Goal: Task Accomplishment & Management: Manage account settings

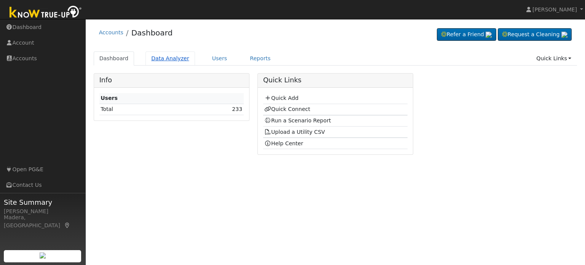
click at [168, 57] on link "Data Analyzer" at bounding box center [171, 58] width 50 height 14
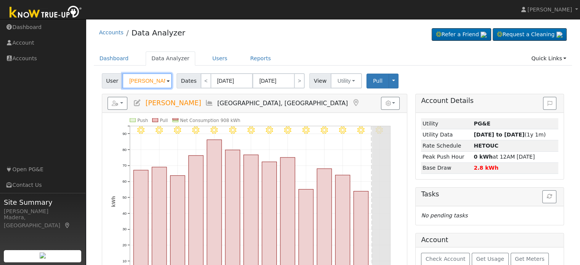
click at [149, 75] on input "[PERSON_NAME]" at bounding box center [147, 80] width 50 height 15
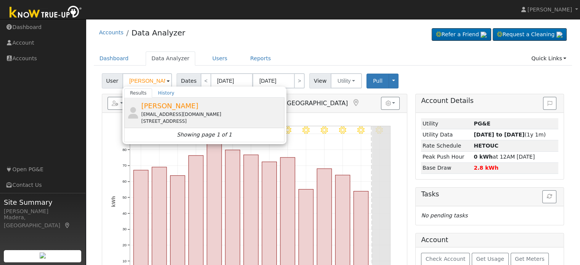
click at [169, 111] on div "[EMAIL_ADDRESS][DOMAIN_NAME]" at bounding box center [211, 114] width 141 height 7
type input "[PERSON_NAME]"
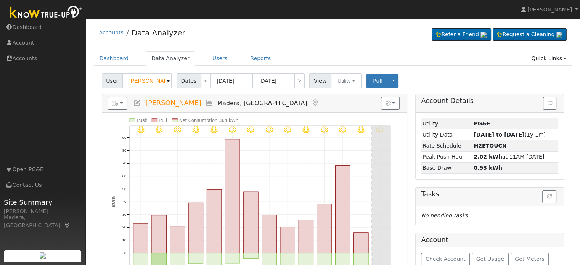
click at [138, 102] on icon at bounding box center [137, 102] width 8 height 7
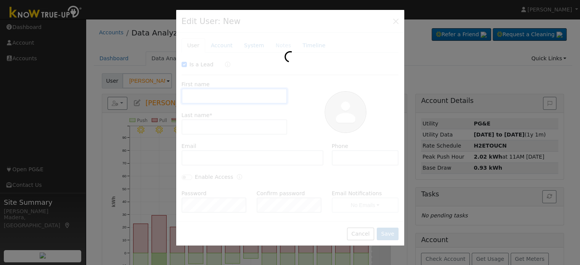
checkbox input "true"
type input "[PERSON_NAME]"
type input "Plantaz"
type input "[EMAIL_ADDRESS][DOMAIN_NAME]"
type input "Default Account"
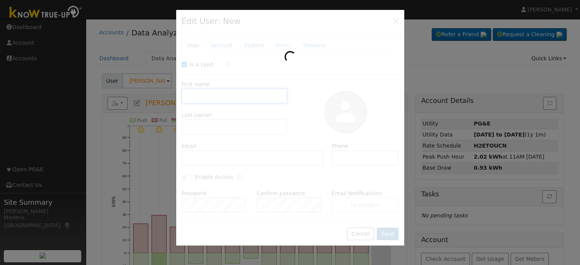
type input "[STREET_ADDRESS]"
type input "Madera"
type input "CA"
type input "93636"
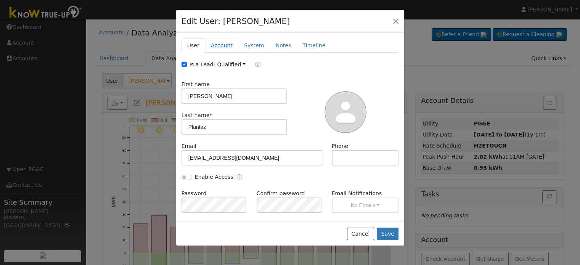
click at [221, 48] on link "Account" at bounding box center [221, 45] width 33 height 14
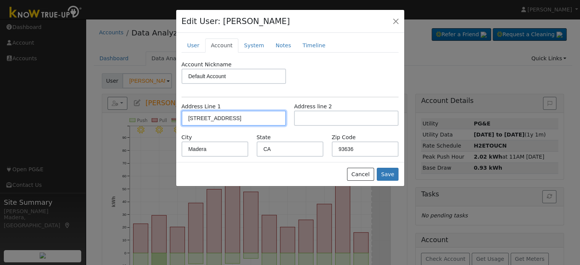
click at [228, 117] on input "[STREET_ADDRESS]" at bounding box center [233, 118] width 104 height 15
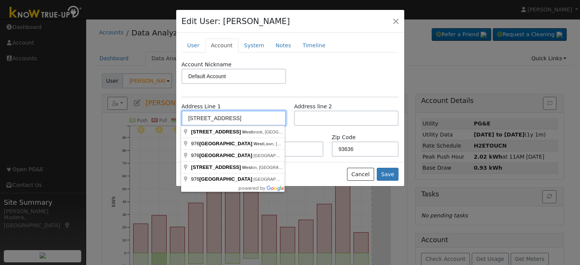
click at [228, 117] on input "[STREET_ADDRESS]" at bounding box center [233, 118] width 104 height 15
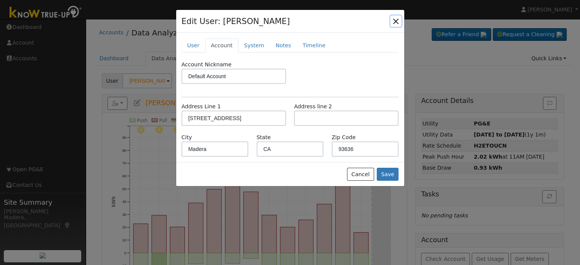
click at [393, 21] on button "button" at bounding box center [395, 21] width 11 height 11
